Goal: Find specific page/section: Find specific page/section

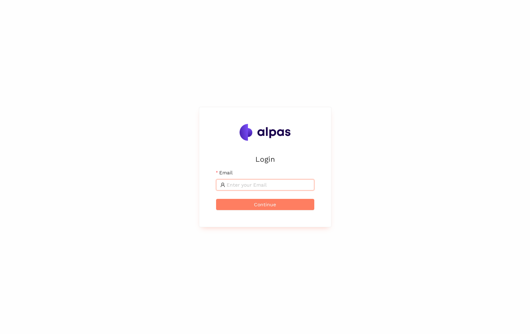
click at [278, 183] on input "Email" at bounding box center [267, 185] width 83 height 8
type input "[PERSON_NAME][EMAIL_ADDRESS][DOMAIN_NAME]"
click at [216, 199] on button "Continue" at bounding box center [265, 204] width 98 height 11
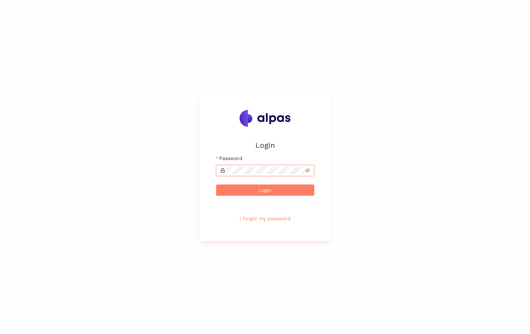
click at [216, 185] on button "Login" at bounding box center [265, 190] width 98 height 11
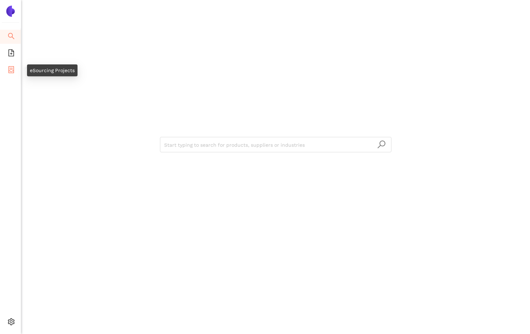
click at [11, 66] on icon "container" at bounding box center [11, 69] width 7 height 7
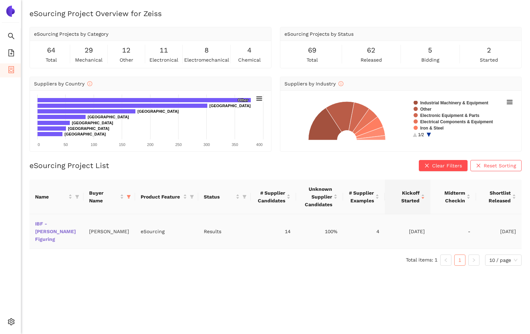
click at [0, 0] on link "IBF - [PERSON_NAME] Figuring" at bounding box center [0, 0] width 0 height 0
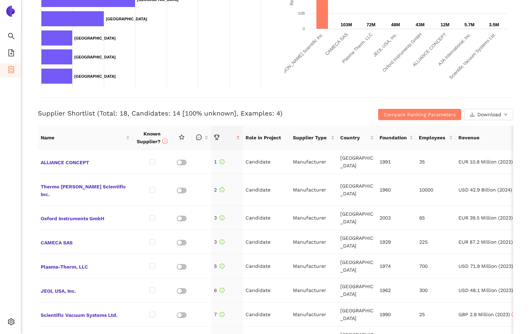
scroll to position [210, 0]
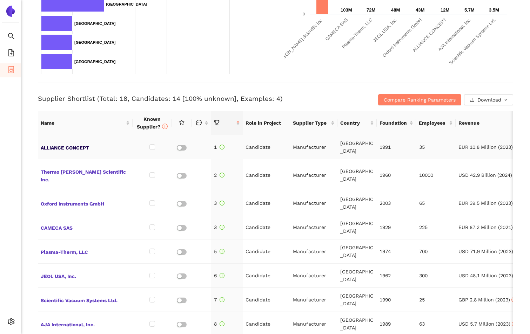
click at [98, 151] on span "ALLIANCE CONCEPT" at bounding box center [85, 147] width 89 height 9
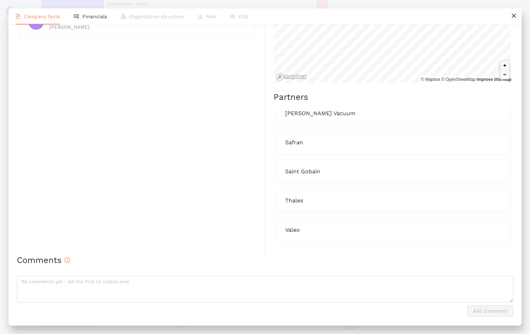
scroll to position [506, 0]
click at [511, 14] on icon "close" at bounding box center [514, 16] width 6 height 6
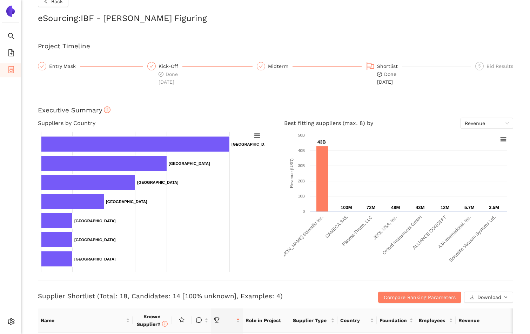
scroll to position [1, 0]
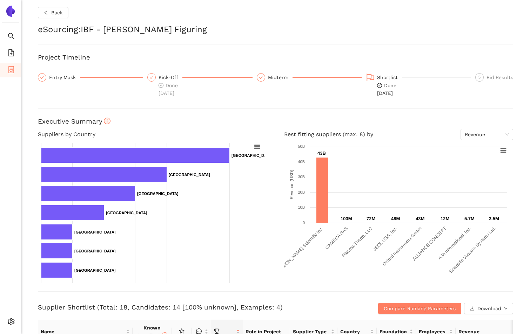
click at [259, 77] on icon "check" at bounding box center [261, 77] width 4 height 4
